Goal: Information Seeking & Learning: Learn about a topic

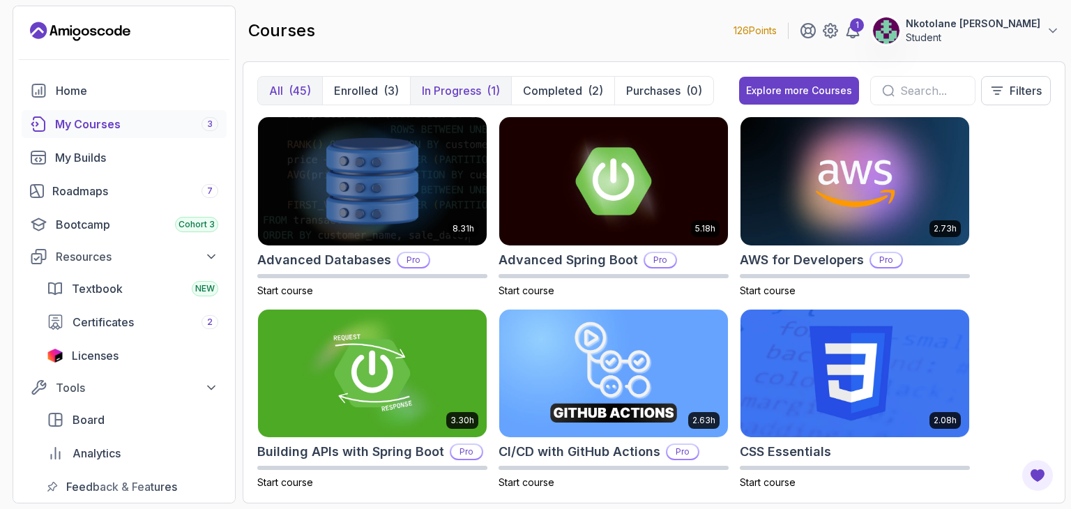
click at [429, 87] on p "In Progress" at bounding box center [451, 90] width 59 height 17
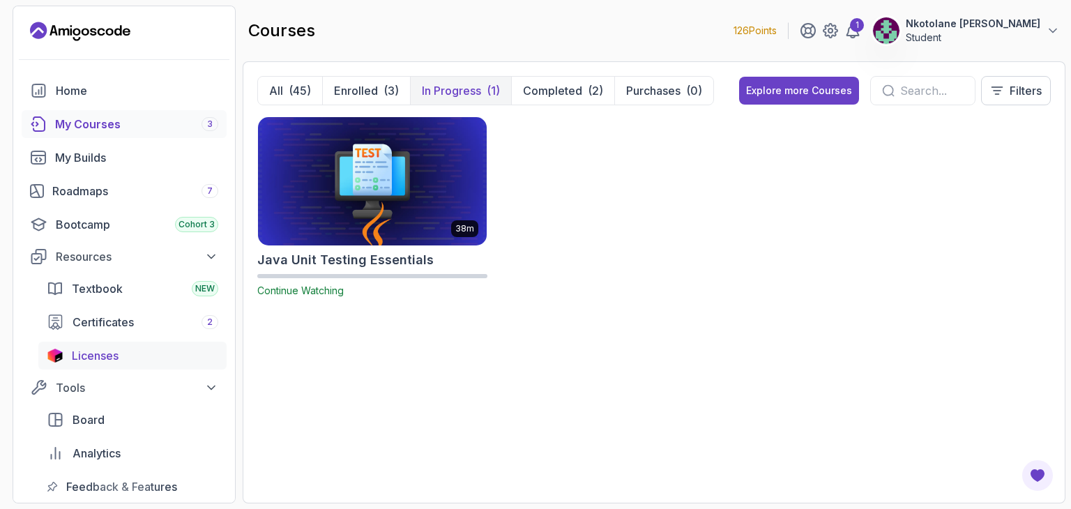
click at [109, 351] on span "Licenses" at bounding box center [95, 355] width 47 height 17
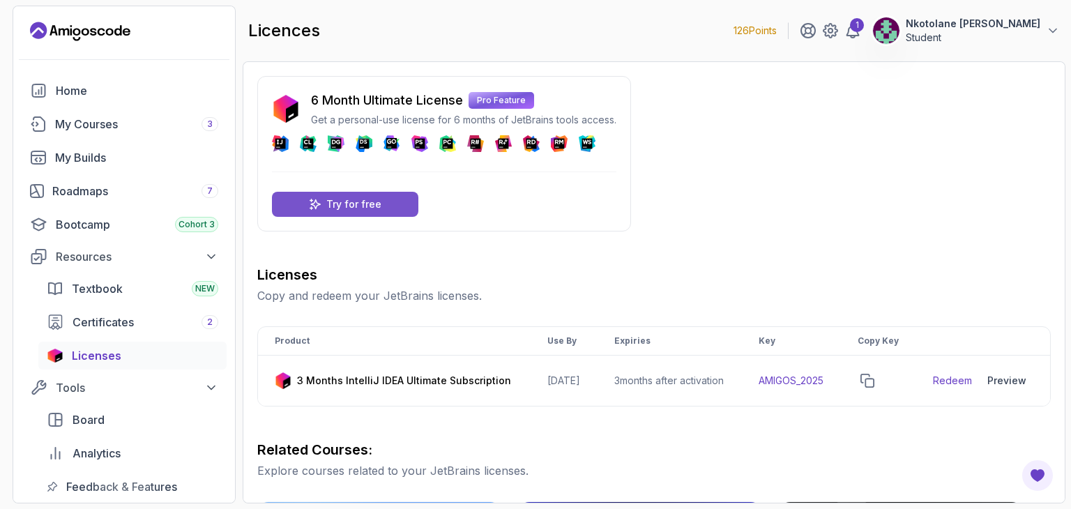
click at [379, 205] on p "Try for free" at bounding box center [353, 204] width 55 height 14
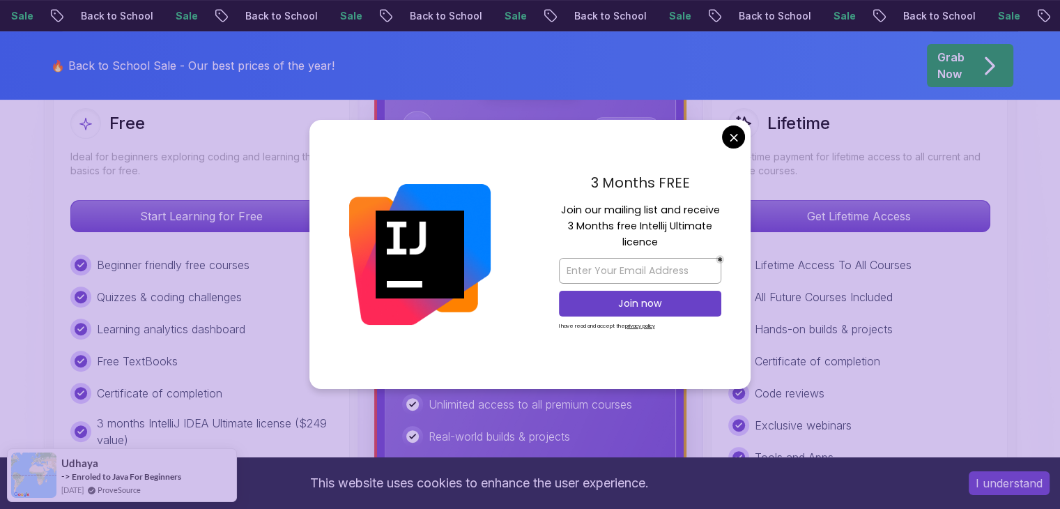
scroll to position [429, 0]
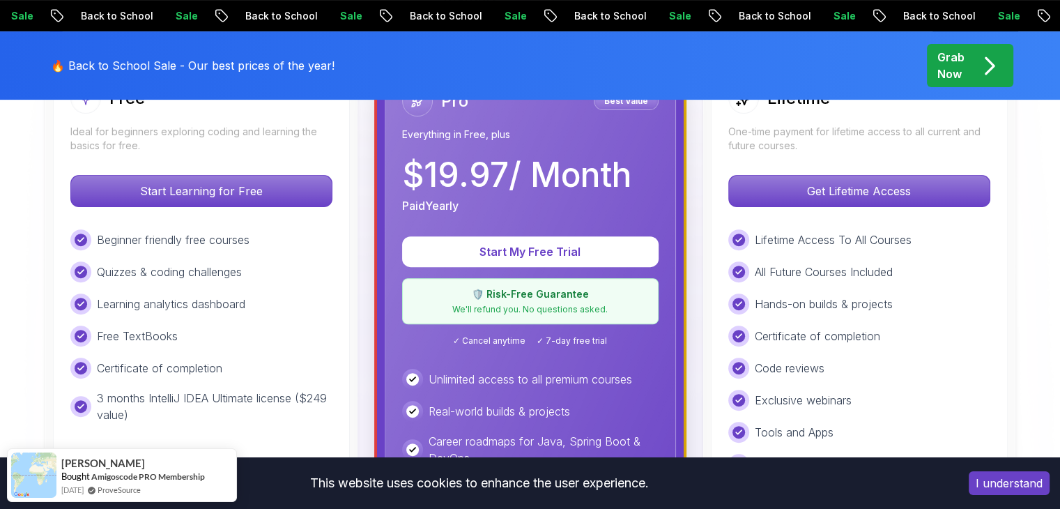
scroll to position [451, 0]
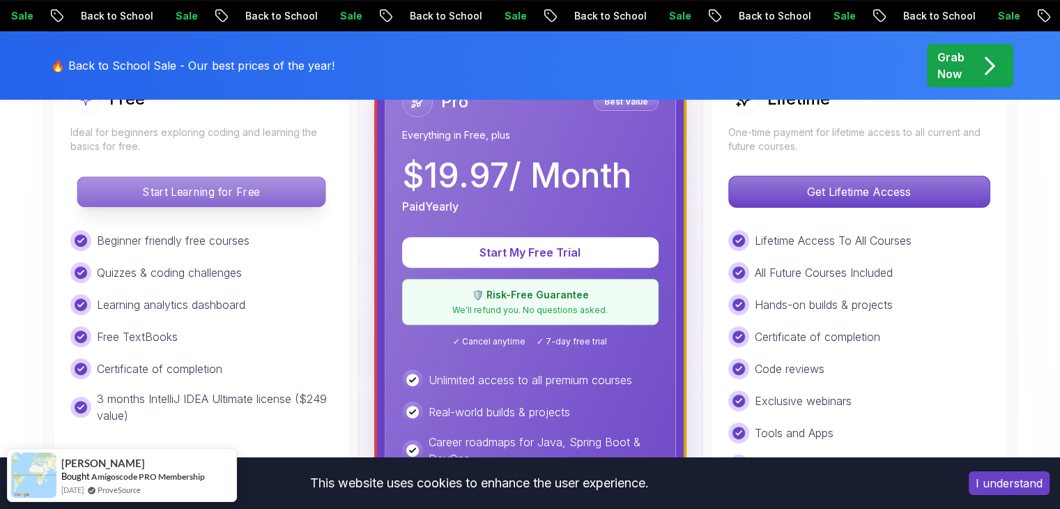
click at [233, 197] on p "Start Learning for Free" at bounding box center [200, 191] width 247 height 29
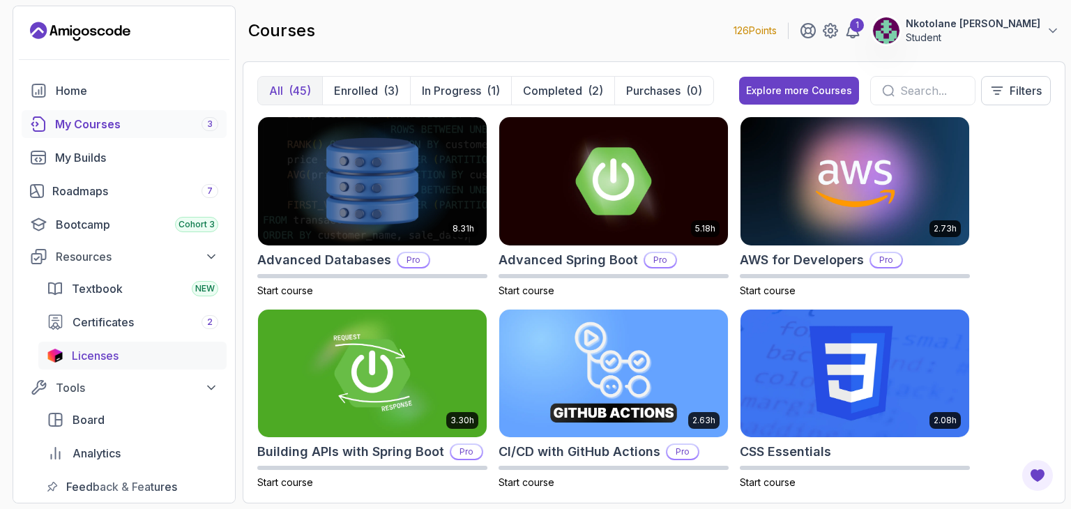
click at [89, 353] on span "Licenses" at bounding box center [95, 355] width 47 height 17
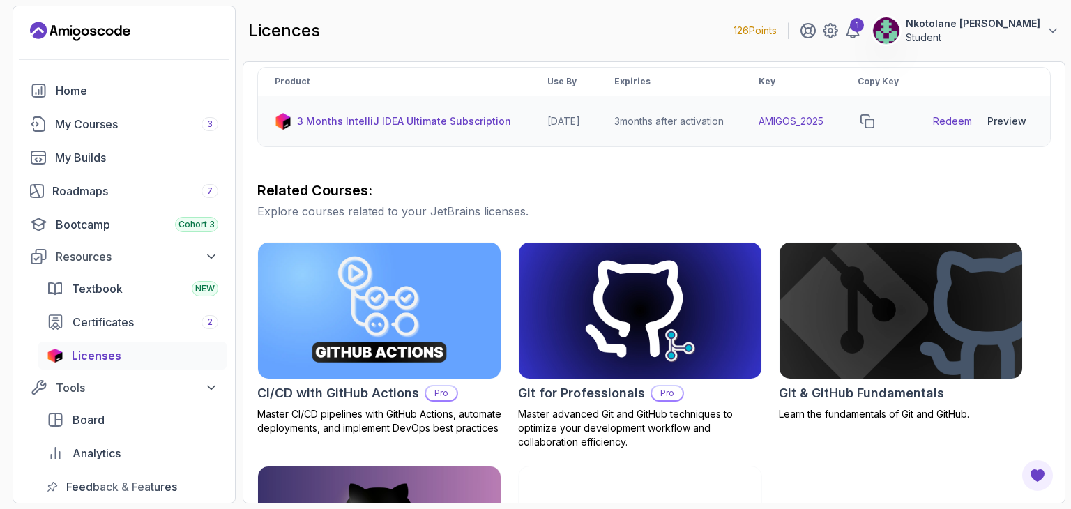
scroll to position [261, 0]
